Goal: Task Accomplishment & Management: Manage account settings

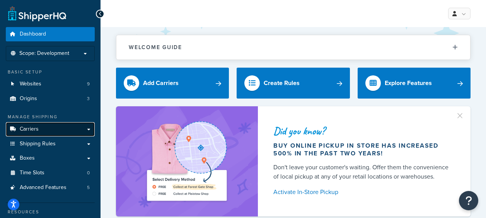
click at [70, 131] on link "Carriers" at bounding box center [50, 129] width 89 height 14
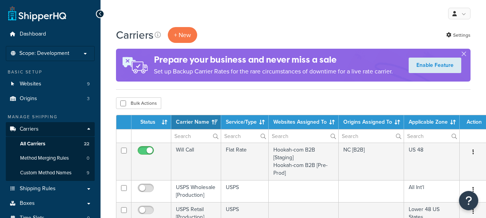
select select "15"
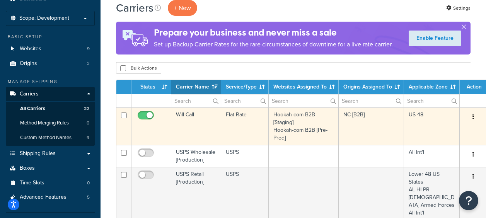
scroll to position [39, 0]
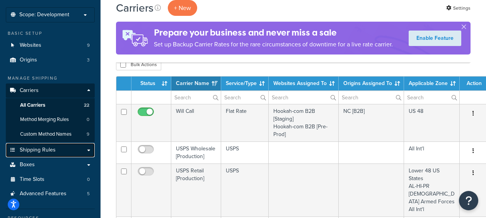
click at [49, 152] on span "Shipping Rules" at bounding box center [38, 150] width 36 height 7
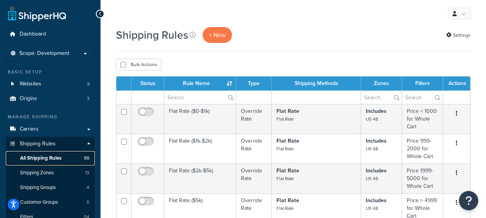
click at [38, 160] on span "All Shipping Rules" at bounding box center [40, 158] width 41 height 7
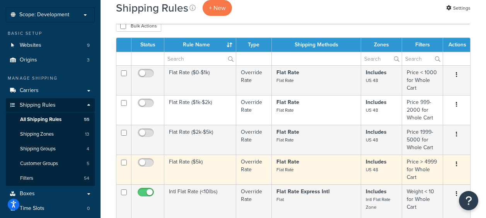
scroll to position [39, 0]
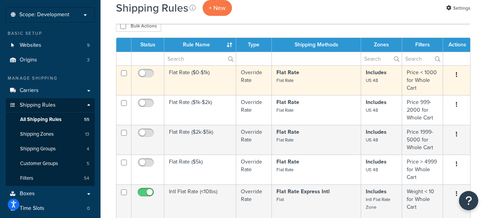
click at [205, 72] on td "Flat Rate ($0-$1k)" at bounding box center [200, 80] width 72 height 30
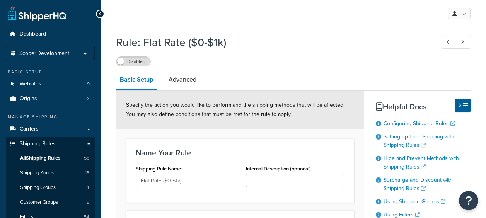
select select "OVERRIDE"
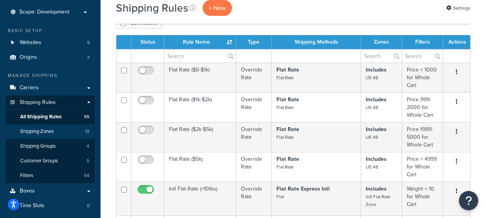
scroll to position [39, 0]
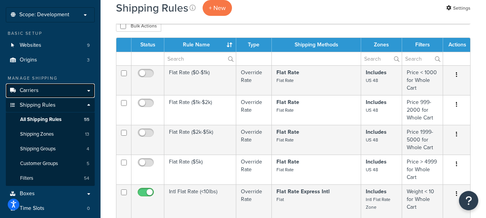
click at [43, 92] on link "Carriers" at bounding box center [50, 91] width 89 height 14
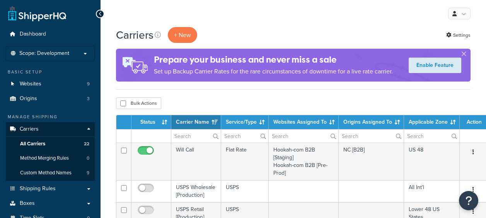
select select "15"
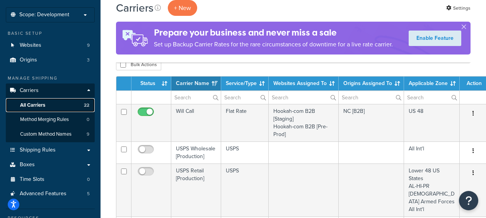
click at [39, 104] on span "All Carriers" at bounding box center [32, 105] width 25 height 7
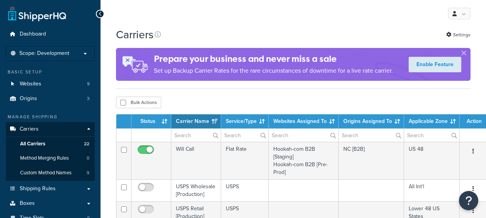
select select "15"
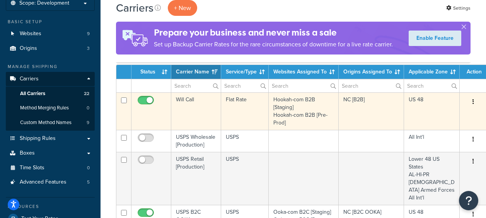
scroll to position [39, 0]
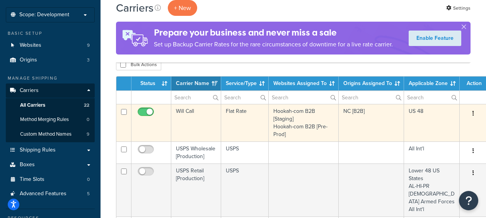
click at [239, 113] on td "Flat Rate" at bounding box center [245, 123] width 48 height 38
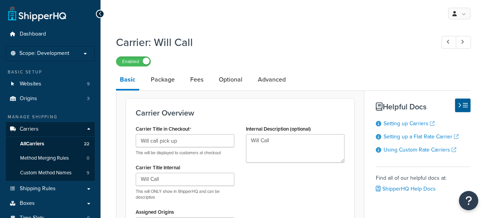
select select "flat"
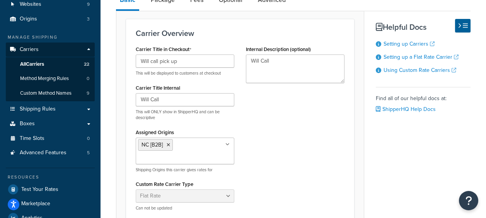
scroll to position [39, 0]
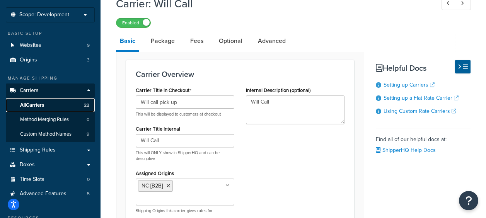
click at [40, 108] on span "All Carriers" at bounding box center [32, 105] width 24 height 7
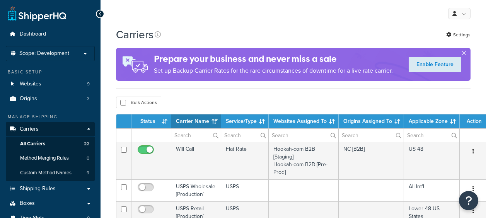
select select "15"
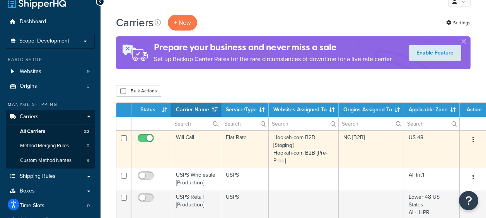
scroll to position [116, 0]
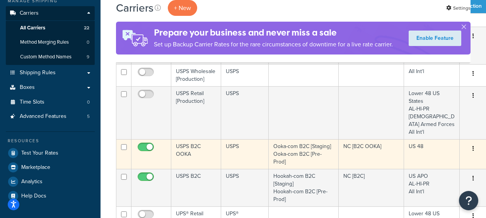
click at [184, 150] on td "USPS B2C OOKA" at bounding box center [196, 154] width 50 height 30
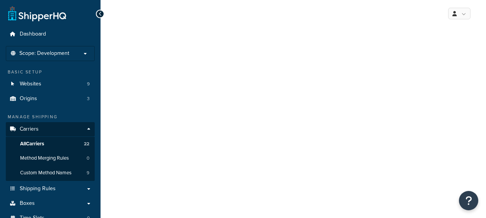
select select "usps"
select select "ONLINE"
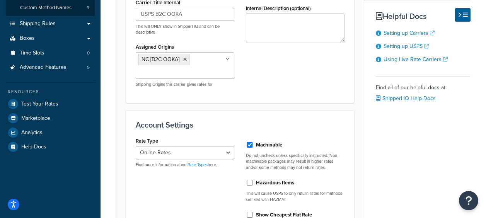
scroll to position [77, 0]
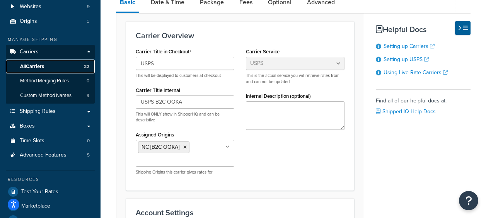
click at [44, 65] on span "All Carriers" at bounding box center [32, 66] width 24 height 7
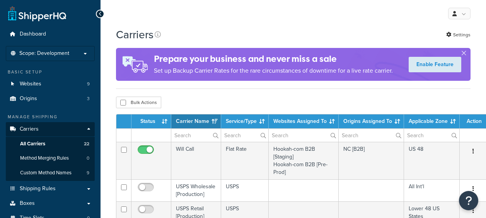
select select "15"
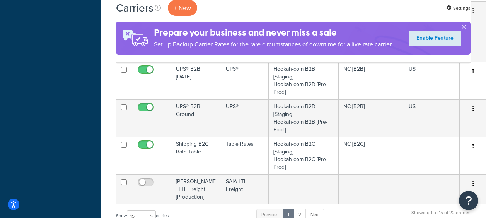
scroll to position [580, 0]
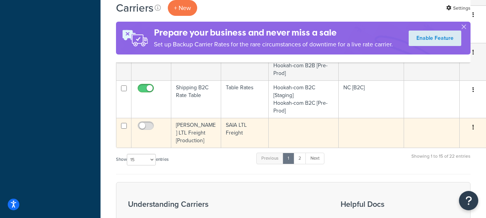
click at [186, 125] on td "SAIA LTL Freight [Production]" at bounding box center [196, 133] width 50 height 30
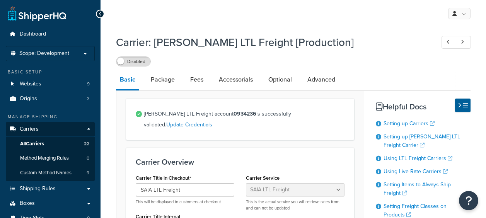
select select "saiaFreight"
click at [42, 144] on span "All Carriers" at bounding box center [32, 144] width 24 height 7
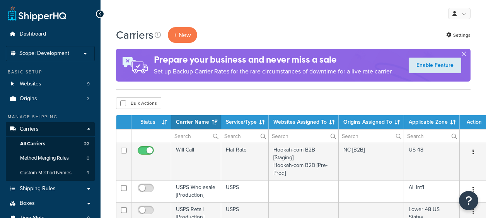
select select "15"
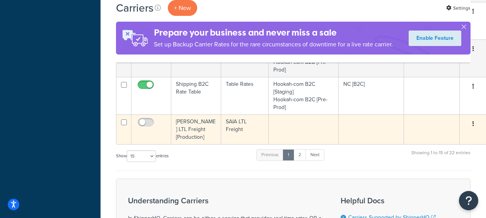
scroll to position [580, 0]
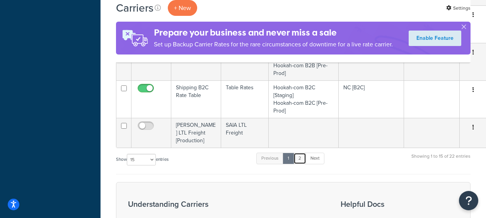
click at [301, 153] on link "2" at bounding box center [300, 159] width 13 height 12
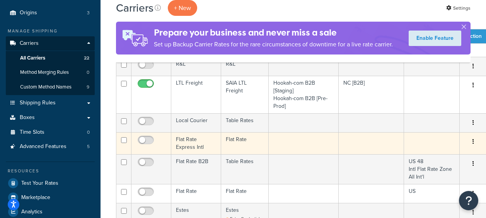
scroll to position [92, 0]
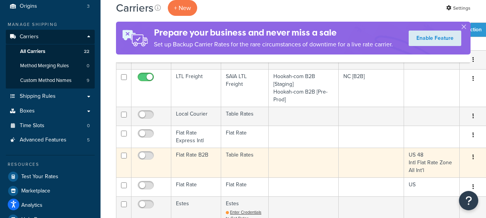
click at [193, 155] on td "Flat Rate B2B" at bounding box center [196, 163] width 50 height 30
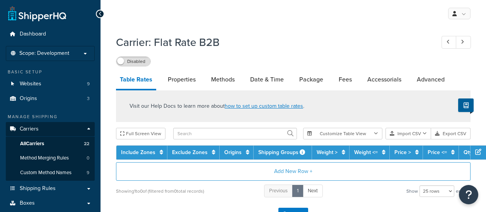
select select "25"
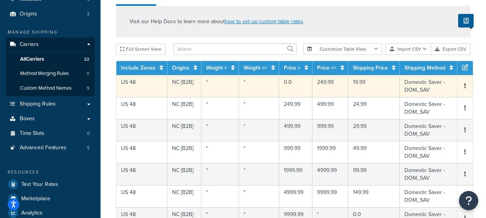
scroll to position [39, 0]
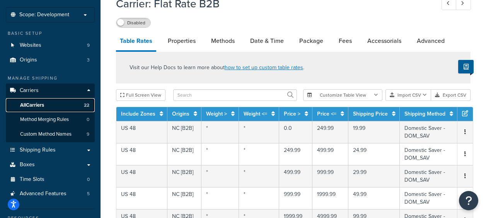
click at [39, 106] on span "All Carriers" at bounding box center [32, 105] width 24 height 7
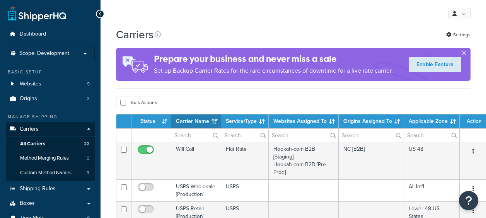
select select "15"
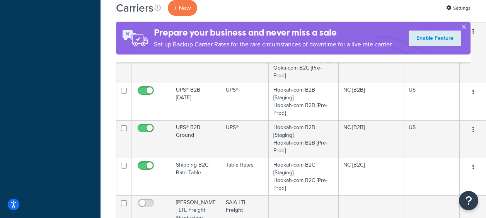
scroll to position [542, 0]
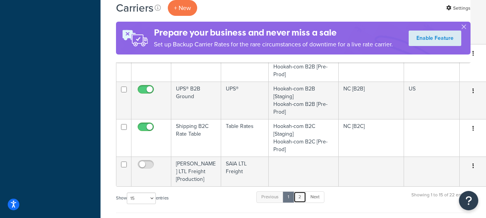
click at [301, 192] on link "2" at bounding box center [300, 198] width 13 height 12
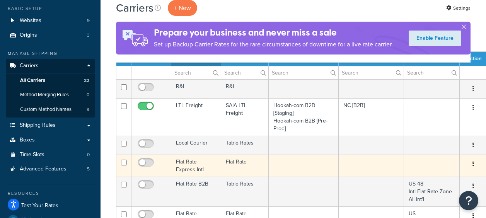
scroll to position [131, 0]
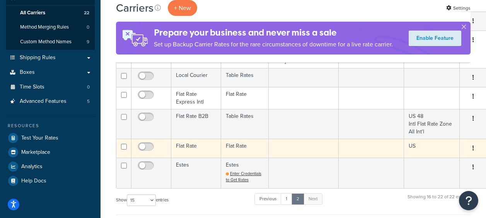
click at [183, 149] on td "Flat Rate" at bounding box center [196, 148] width 50 height 19
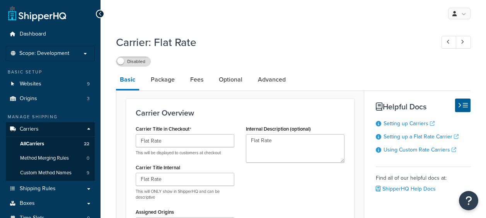
select select "flat"
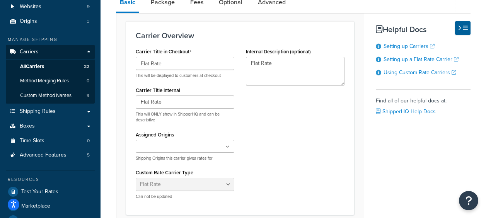
scroll to position [39, 0]
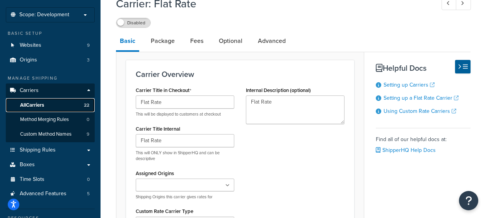
click at [48, 108] on link "All Carriers 22" at bounding box center [50, 105] width 89 height 14
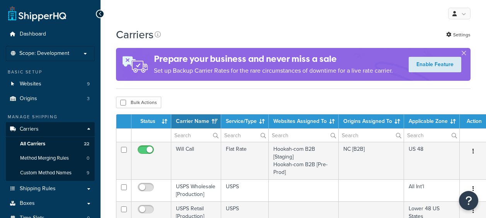
select select "15"
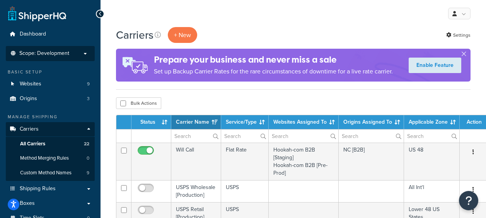
click at [36, 52] on span "Scope: Development" at bounding box center [44, 53] width 50 height 7
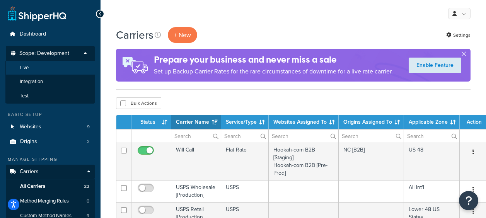
click at [37, 63] on li "Live" at bounding box center [50, 68] width 90 height 14
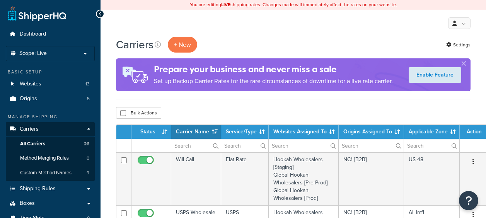
select select "15"
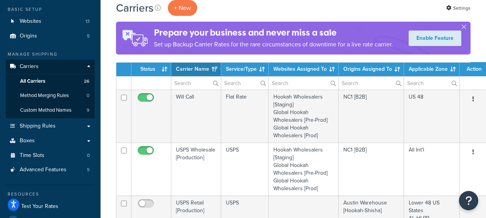
scroll to position [116, 0]
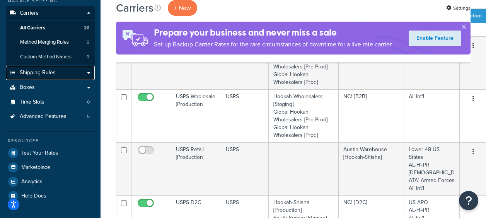
click at [44, 79] on link "Shipping Rules" at bounding box center [50, 73] width 89 height 14
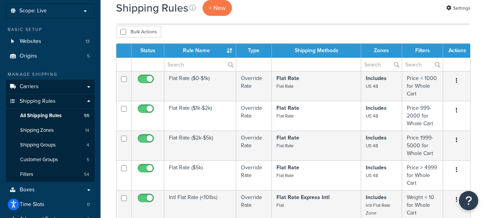
scroll to position [77, 0]
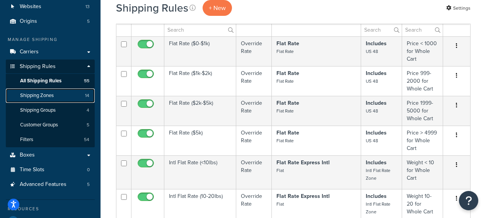
click at [38, 94] on span "Shipping Zones" at bounding box center [37, 95] width 34 height 7
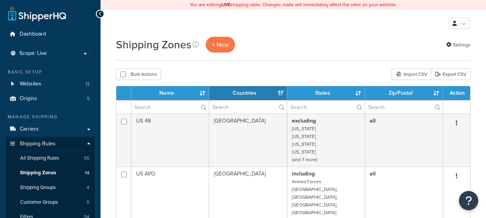
select select "15"
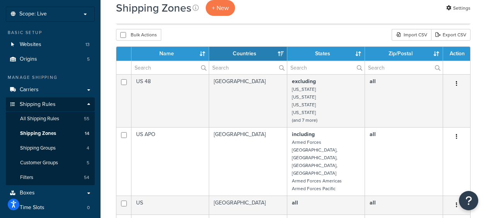
scroll to position [39, 0]
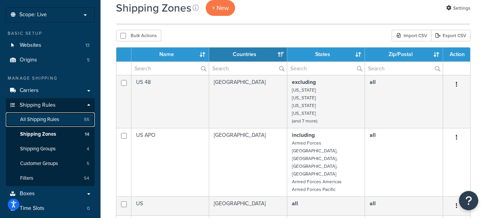
click at [41, 120] on span "All Shipping Rules" at bounding box center [39, 119] width 39 height 7
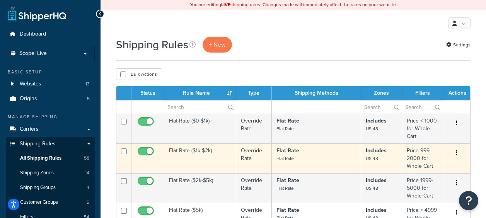
scroll to position [39, 0]
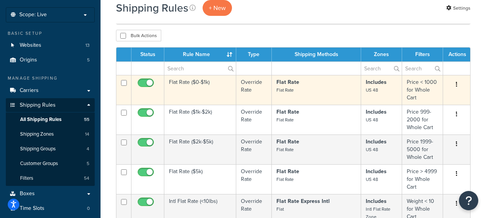
click at [181, 82] on td "Flat Rate ($0-$1k)" at bounding box center [200, 90] width 72 height 30
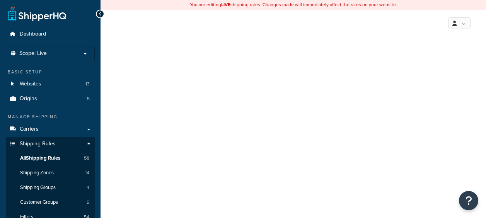
select select "OVERRIDE"
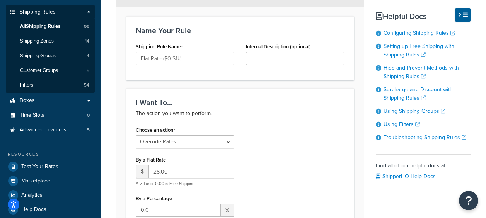
scroll to position [155, 0]
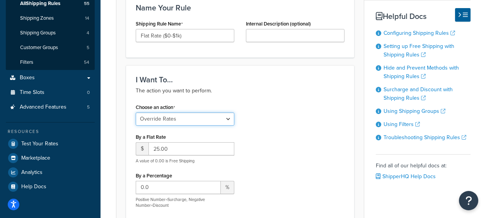
click at [229, 120] on select "Choose an action Override Rates Surcharge or discount rates Hide a shipping met…" at bounding box center [185, 119] width 99 height 13
click at [337, 123] on div "Choose an action Choose an action Override Rates Surcharge or discount rates Hi…" at bounding box center [240, 188] width 221 height 172
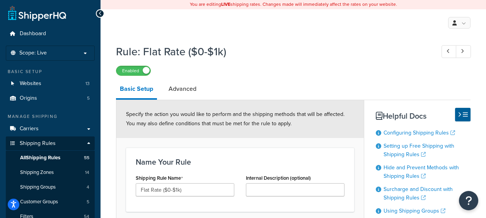
scroll to position [0, 0]
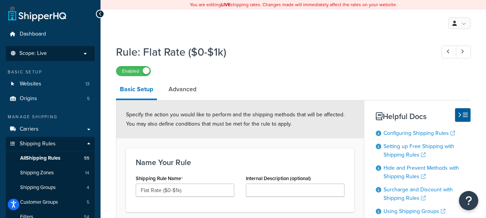
click at [56, 50] on p "Scope: Live" at bounding box center [50, 53] width 82 height 7
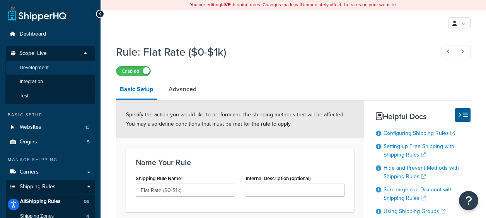
click at [40, 66] on span "Development" at bounding box center [34, 68] width 29 height 7
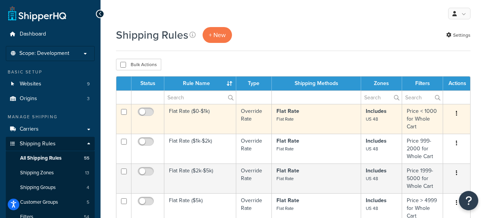
click at [183, 113] on td "Flat Rate ($0-$1k)" at bounding box center [200, 119] width 72 height 30
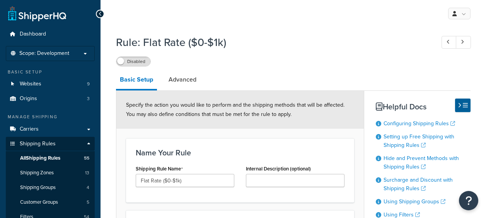
select select "OVERRIDE"
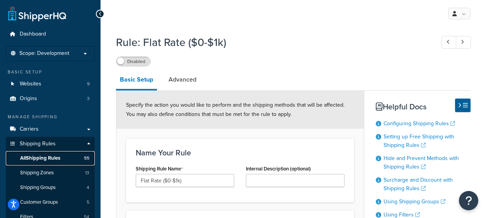
click at [43, 157] on span "All Shipping Rules" at bounding box center [40, 158] width 40 height 7
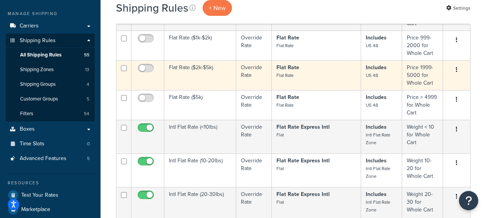
scroll to position [116, 0]
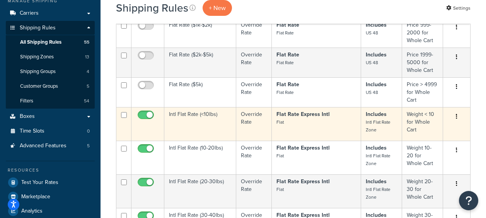
click at [198, 115] on td "Intl Flat Rate (<10lbs)" at bounding box center [200, 124] width 72 height 34
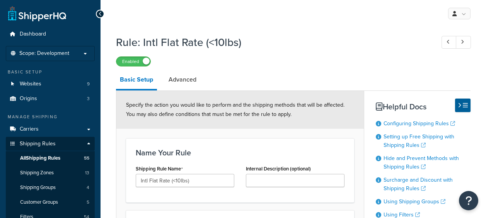
select select "OVERRIDE"
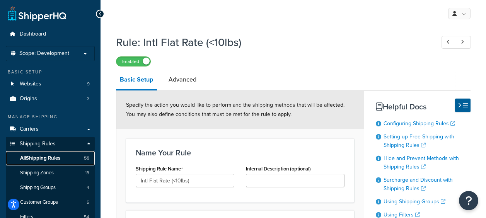
click at [53, 158] on span "All Shipping Rules" at bounding box center [40, 158] width 40 height 7
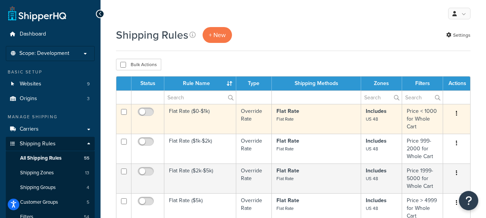
click at [457, 114] on icon "button" at bounding box center [457, 113] width 2 height 5
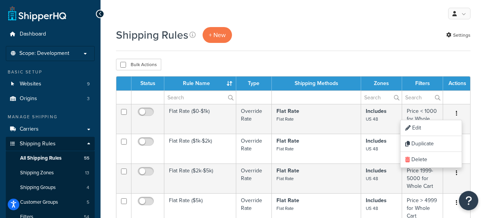
click at [344, 34] on div "Shipping Rules + New Settings" at bounding box center [293, 35] width 355 height 16
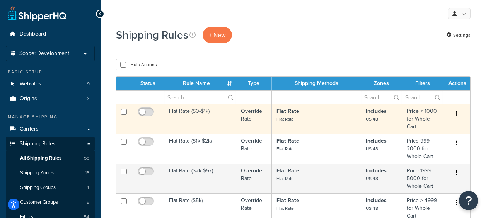
click at [458, 115] on button "button" at bounding box center [456, 114] width 11 height 12
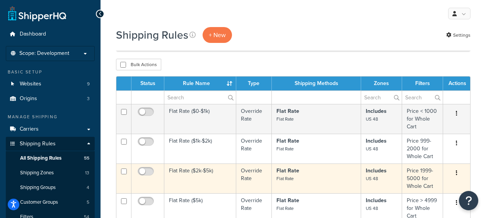
scroll to position [39, 0]
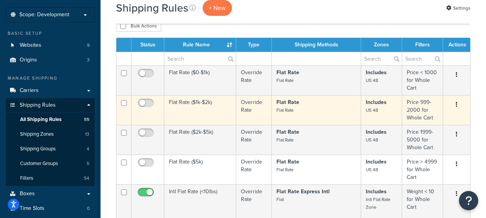
click at [216, 97] on td "Flat Rate ($1k-$2k)" at bounding box center [200, 110] width 72 height 30
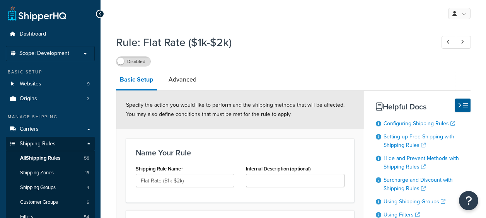
select select "OVERRIDE"
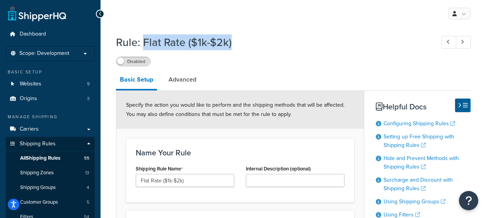
drag, startPoint x: 231, startPoint y: 43, endPoint x: 145, endPoint y: 44, distance: 85.1
click at [145, 44] on h1 "Rule: Flat Rate ($1k-$2k)" at bounding box center [271, 42] width 311 height 15
copy h1 "Flat Rate ($1k-$2k)"
click at [34, 157] on span "All Shipping Rules" at bounding box center [40, 158] width 40 height 7
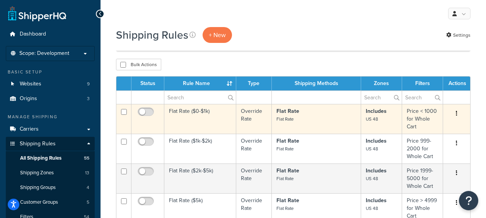
scroll to position [39, 0]
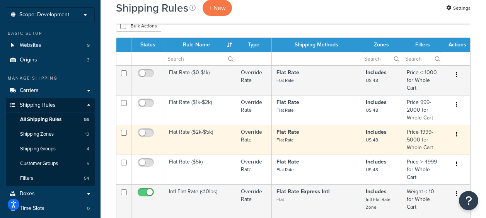
click at [198, 130] on td "Flat Rate ($2k-$5k)" at bounding box center [200, 140] width 72 height 30
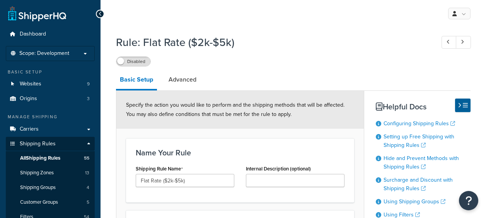
select select "OVERRIDE"
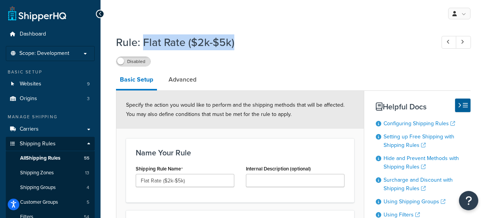
drag, startPoint x: 236, startPoint y: 42, endPoint x: 144, endPoint y: 46, distance: 92.9
click at [144, 46] on h1 "Rule: Flat Rate ($2k-$5k)" at bounding box center [271, 42] width 311 height 15
copy h1 "Flat Rate ($2k-$5k)"
click at [261, 20] on div "My Profile Billing Global Settings Contact Us Logout" at bounding box center [294, 13] width 386 height 27
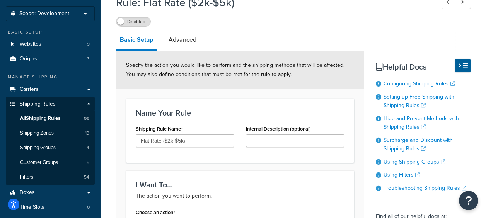
scroll to position [39, 0]
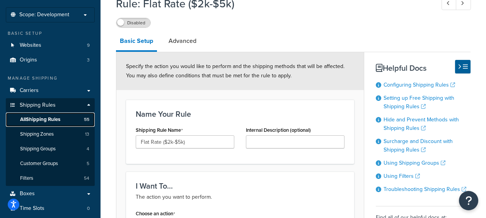
click at [38, 123] on span "All Shipping Rules" at bounding box center [40, 119] width 40 height 7
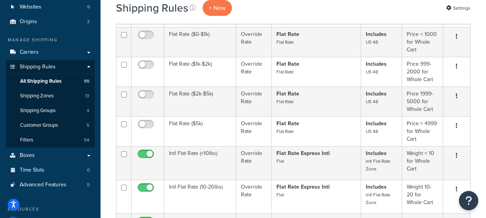
scroll to position [77, 0]
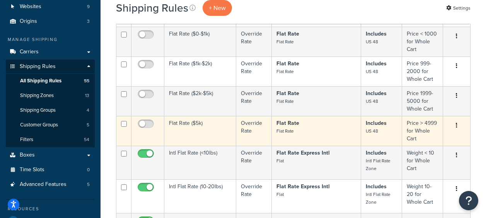
click at [202, 122] on td "Flat Rate ($5k)" at bounding box center [200, 131] width 72 height 30
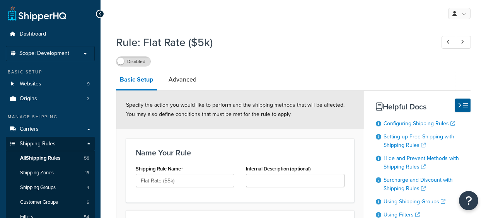
select select "OVERRIDE"
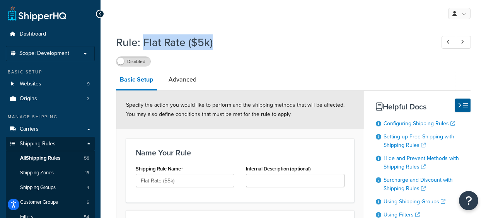
drag, startPoint x: 213, startPoint y: 42, endPoint x: 144, endPoint y: 46, distance: 69.0
click at [144, 46] on h1 "Rule: Flat Rate ($5k)" at bounding box center [271, 42] width 311 height 15
copy h1 "Flat Rate ($5k)"
click at [38, 162] on span "All Shipping Rules" at bounding box center [40, 158] width 40 height 7
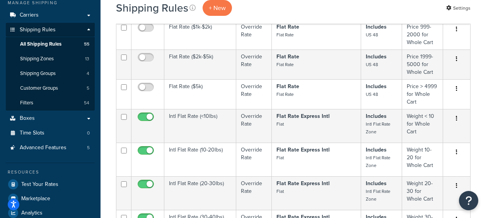
scroll to position [116, 0]
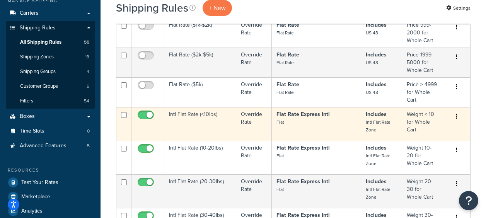
click at [183, 114] on td "Intl Flat Rate (<10lbs)" at bounding box center [200, 124] width 72 height 34
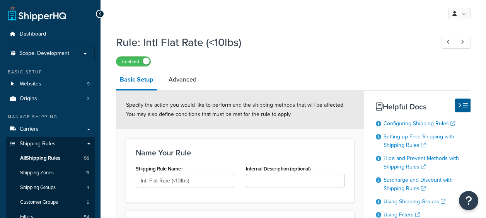
select select "OVERRIDE"
drag, startPoint x: 248, startPoint y: 43, endPoint x: 245, endPoint y: 46, distance: 4.1
click at [246, 44] on h1 "Rule: Intl Flat Rate (<10lbs)" at bounding box center [271, 42] width 311 height 15
click at [242, 42] on h1 "Rule: Intl Flat Rate (<10lbs)" at bounding box center [271, 42] width 311 height 15
click at [242, 43] on h1 "Rule: Intl Flat Rate (<10lbs)" at bounding box center [271, 42] width 311 height 15
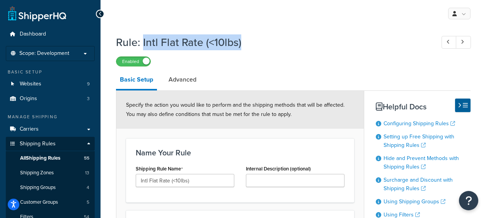
drag, startPoint x: 243, startPoint y: 42, endPoint x: 142, endPoint y: 46, distance: 100.7
click at [142, 46] on h1 "Rule: Intl Flat Rate (<10lbs)" at bounding box center [271, 42] width 311 height 15
copy h1 "Intl Flat Rate (<10lbs)"
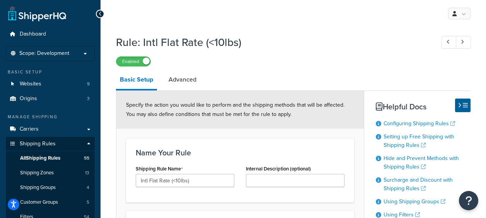
click at [260, 58] on div "Enabled" at bounding box center [293, 61] width 355 height 11
click at [45, 158] on span "All Shipping Rules" at bounding box center [40, 158] width 40 height 7
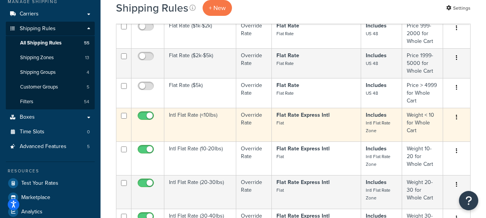
scroll to position [116, 0]
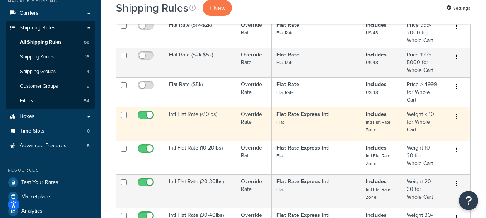
click at [185, 116] on td "Intl Flat Rate (<10lbs)" at bounding box center [200, 124] width 72 height 34
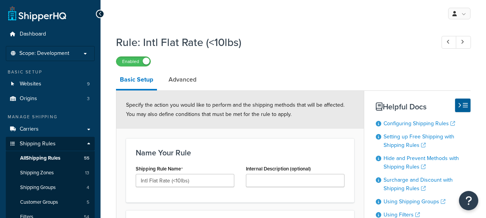
select select "OVERRIDE"
click at [192, 83] on link "Advanced" at bounding box center [183, 79] width 36 height 19
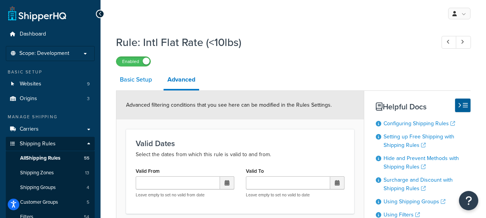
click at [136, 80] on link "Basic Setup" at bounding box center [136, 79] width 40 height 19
select select "OVERRIDE"
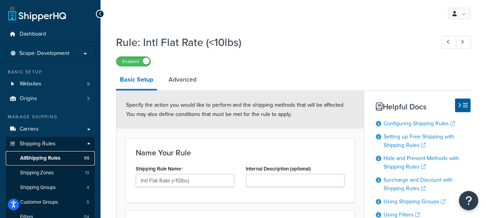
click at [28, 157] on span "All Shipping Rules" at bounding box center [40, 158] width 40 height 7
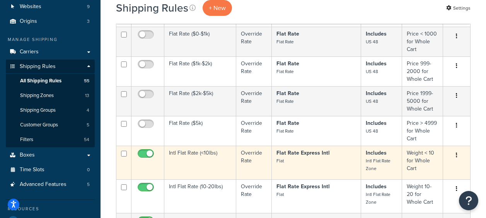
scroll to position [116, 0]
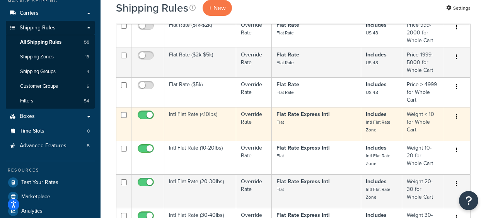
click at [414, 127] on td "Weight < 10 for Whole Cart" at bounding box center [422, 124] width 41 height 34
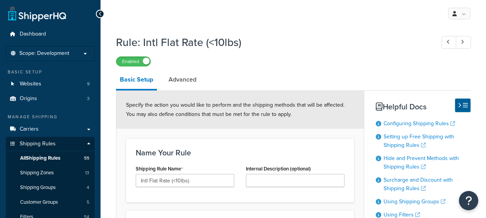
select select "OVERRIDE"
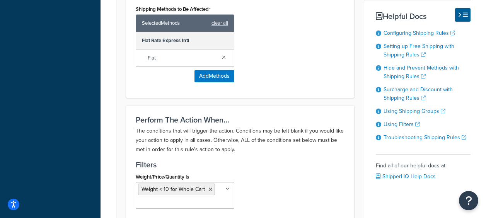
scroll to position [503, 0]
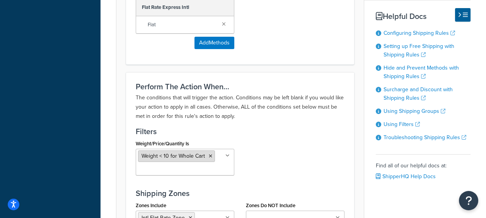
drag, startPoint x: 141, startPoint y: 154, endPoint x: 168, endPoint y: 154, distance: 27.1
click at [168, 154] on li "Weight < 10 for Whole Cart" at bounding box center [176, 156] width 77 height 12
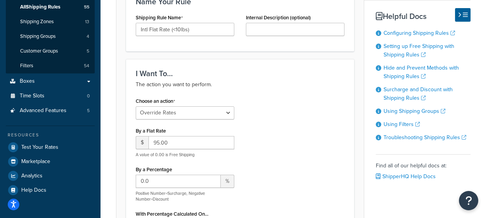
scroll to position [77, 0]
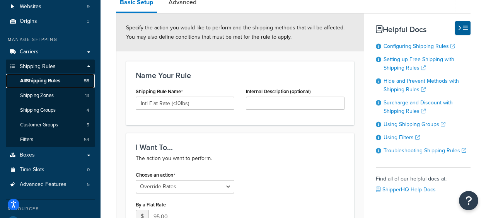
click at [26, 77] on link "All Shipping Rules 55" at bounding box center [50, 81] width 89 height 14
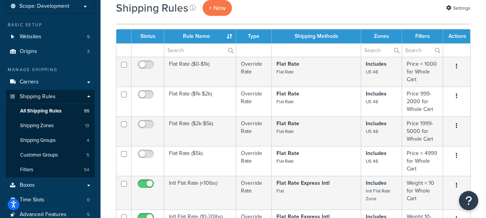
scroll to position [39, 0]
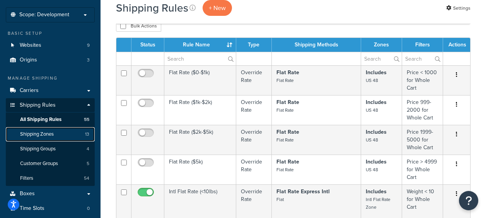
click at [38, 135] on span "Shipping Zones" at bounding box center [37, 134] width 34 height 7
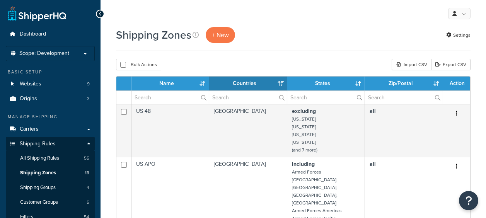
select select "15"
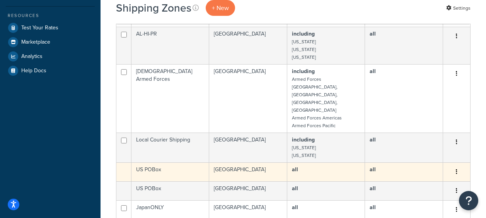
scroll to position [348, 0]
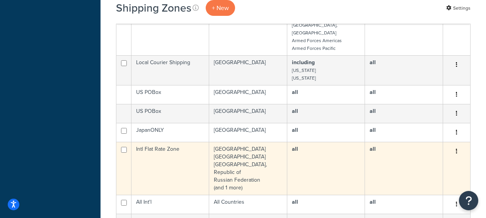
click at [161, 142] on td "Intl Flat Rate Zone" at bounding box center [171, 168] width 78 height 53
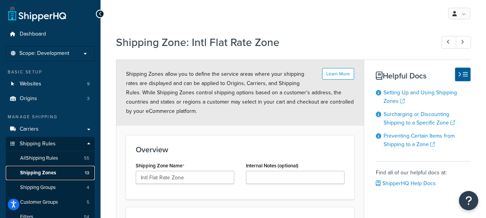
click at [46, 173] on span "Shipping Zones" at bounding box center [38, 173] width 36 height 7
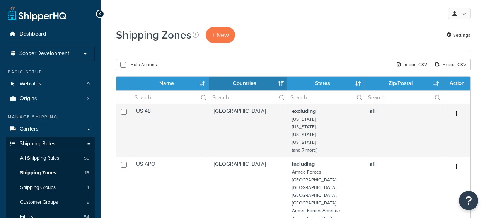
select select "15"
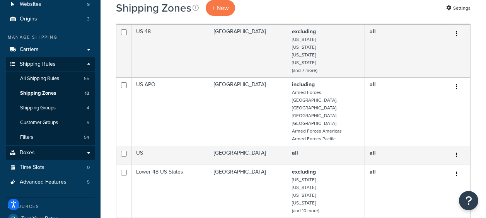
scroll to position [77, 0]
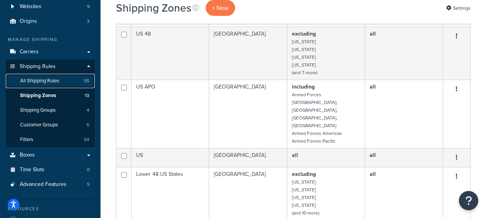
click at [51, 78] on span "All Shipping Rules" at bounding box center [39, 81] width 39 height 7
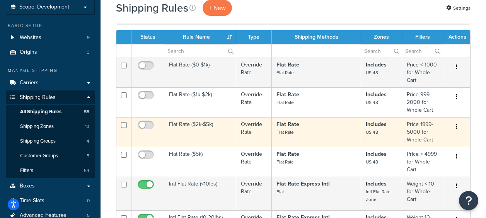
scroll to position [39, 0]
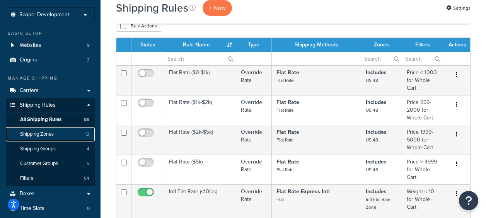
click at [42, 133] on span "Shipping Zones" at bounding box center [37, 134] width 34 height 7
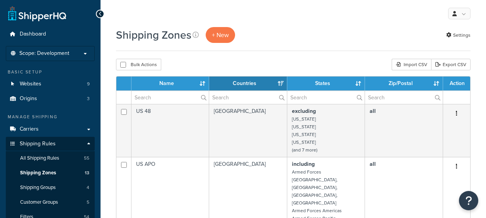
select select "15"
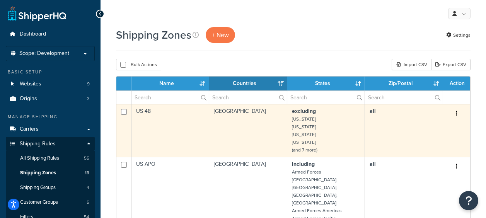
click at [145, 111] on td "US 48" at bounding box center [171, 130] width 78 height 53
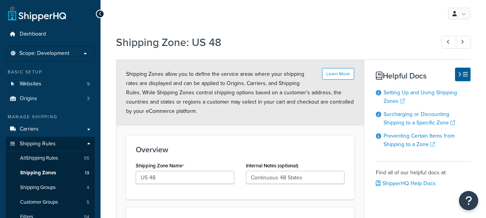
select select "excluding"
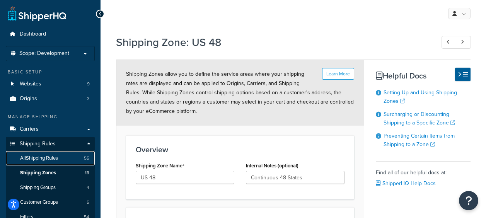
click at [37, 159] on span "All Shipping Rules" at bounding box center [39, 158] width 38 height 7
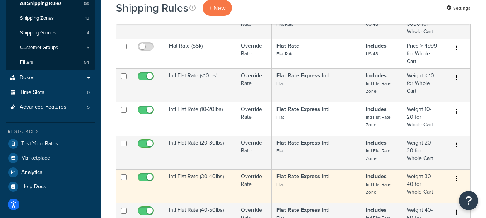
scroll to position [232, 0]
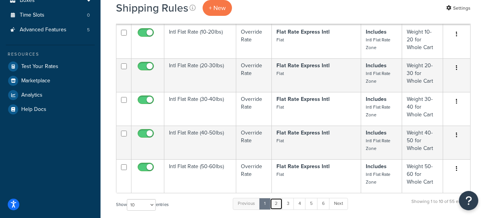
click at [280, 204] on link "2" at bounding box center [276, 204] width 13 height 12
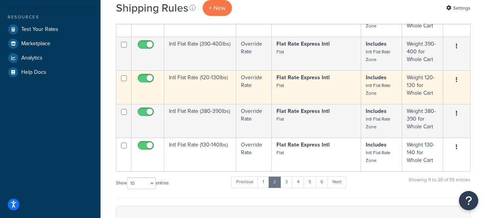
scroll to position [310, 0]
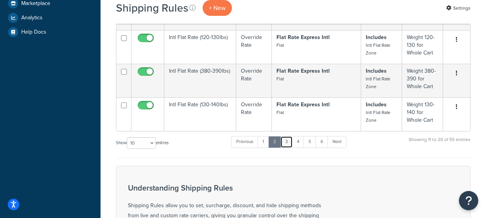
click at [290, 142] on link "3" at bounding box center [286, 142] width 12 height 12
click at [298, 143] on link "4" at bounding box center [298, 142] width 12 height 12
click at [311, 145] on link "5" at bounding box center [309, 142] width 13 height 12
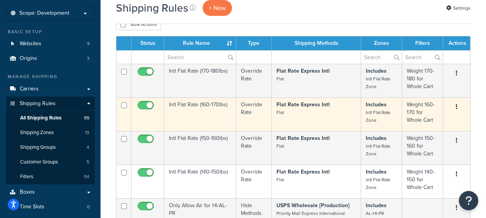
scroll to position [0, 0]
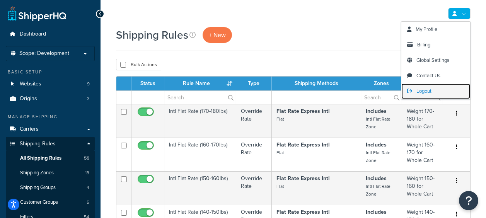
click at [421, 89] on span "Logout" at bounding box center [424, 90] width 15 height 7
